Goal: Task Accomplishment & Management: Use online tool/utility

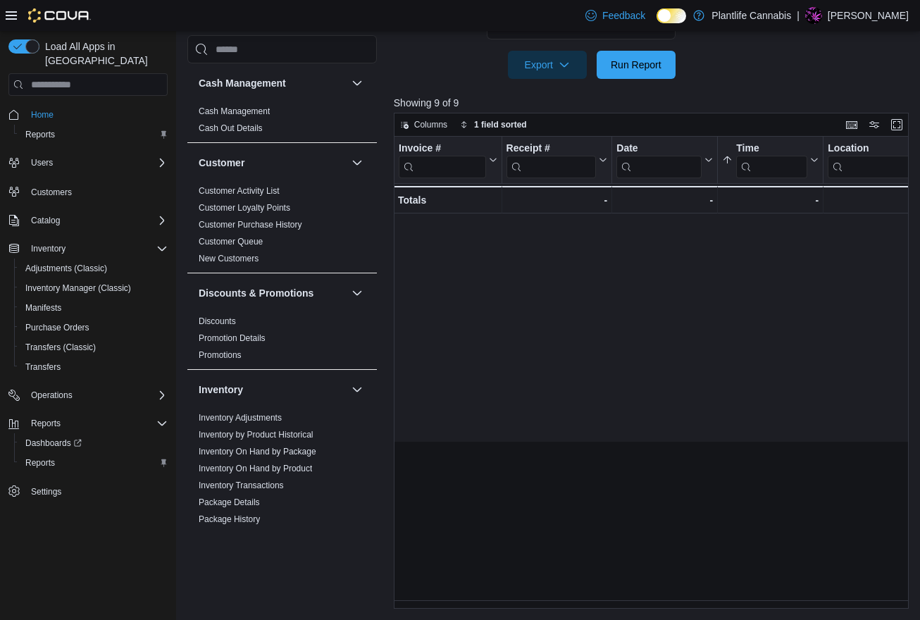
scroll to position [0, 877]
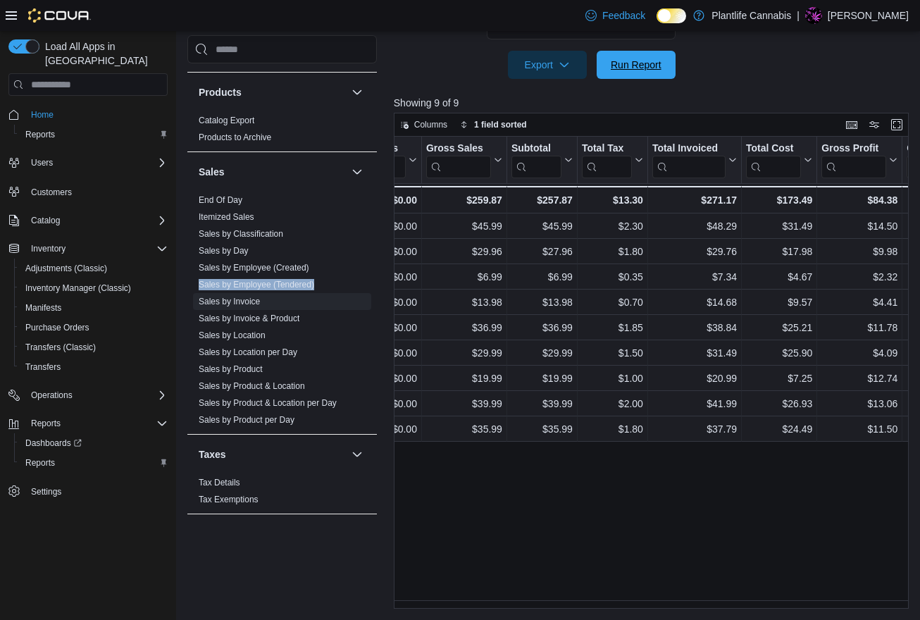
click at [633, 61] on span "Run Report" at bounding box center [636, 65] width 51 height 14
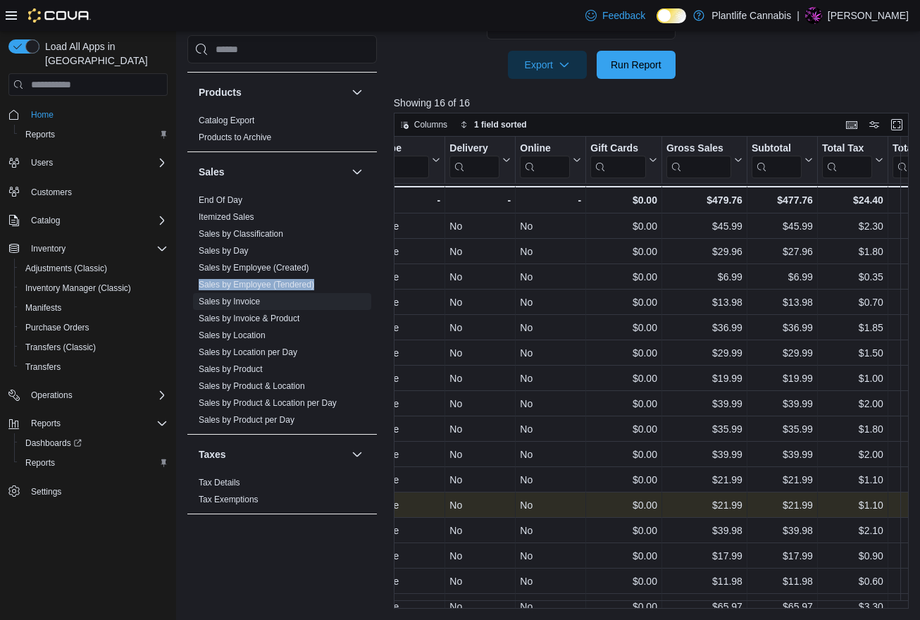
scroll to position [18, 637]
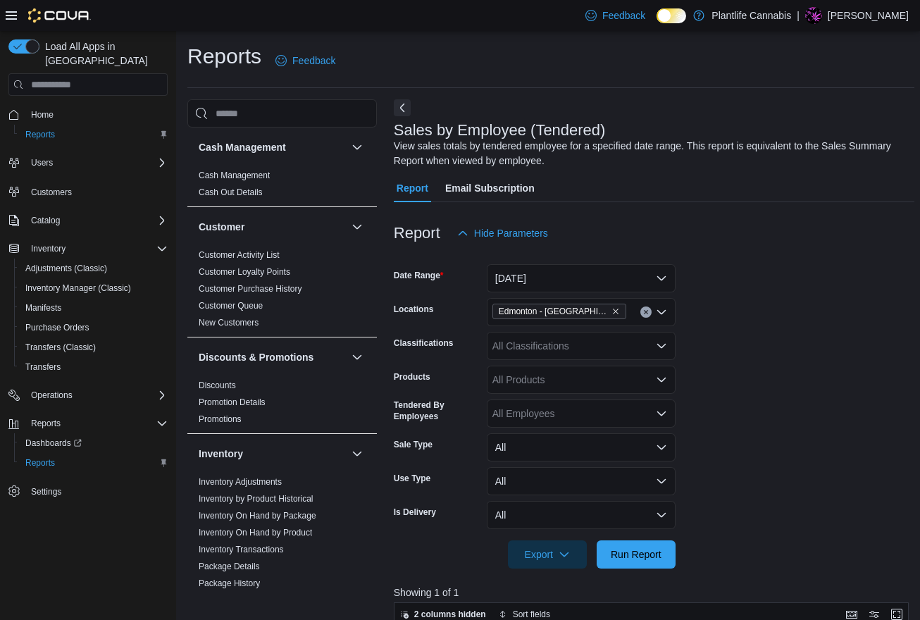
scroll to position [490, 0]
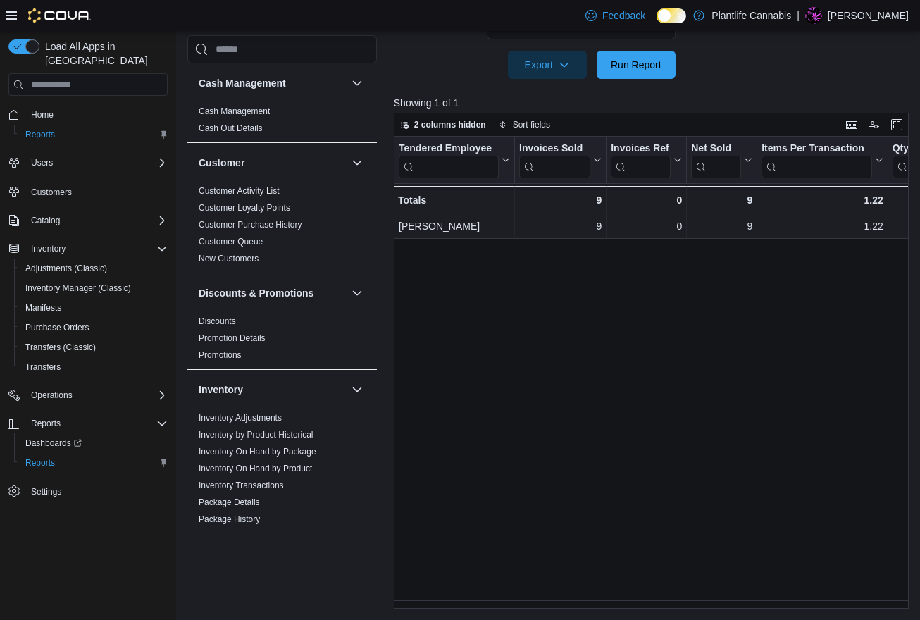
click at [659, 63] on span "Run Report" at bounding box center [636, 64] width 51 height 14
click at [644, 60] on span "Run Report" at bounding box center [636, 64] width 51 height 14
